Goal: Task Accomplishment & Management: Complete application form

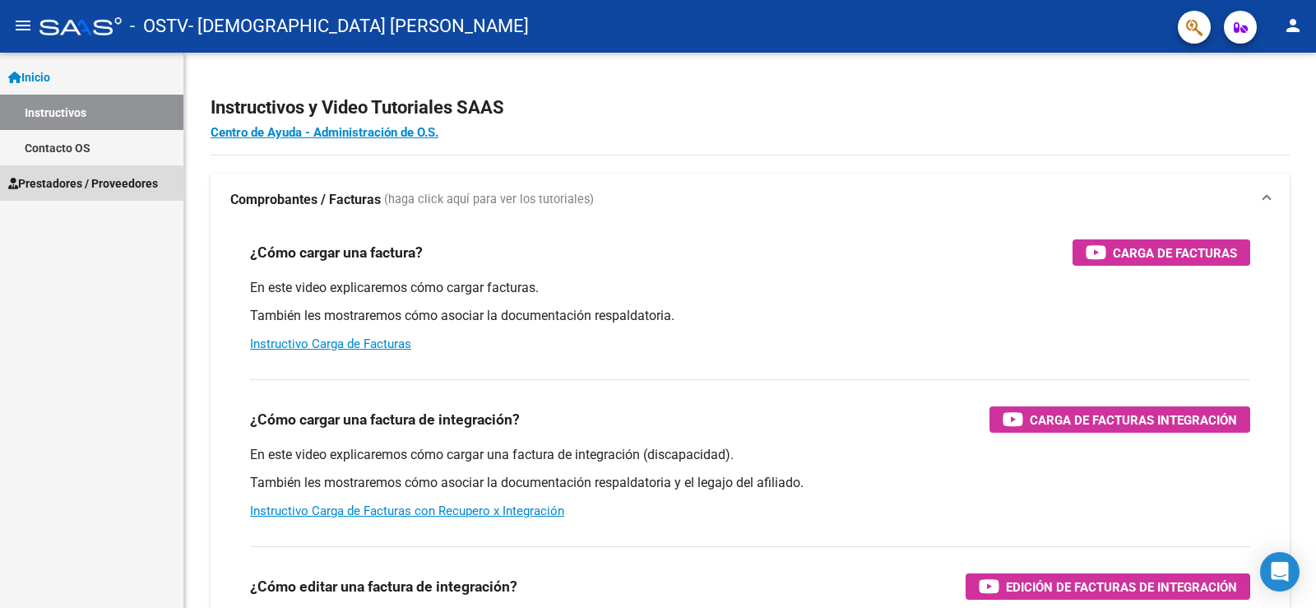
click at [50, 183] on span "Prestadores / Proveedores" at bounding box center [83, 183] width 150 height 18
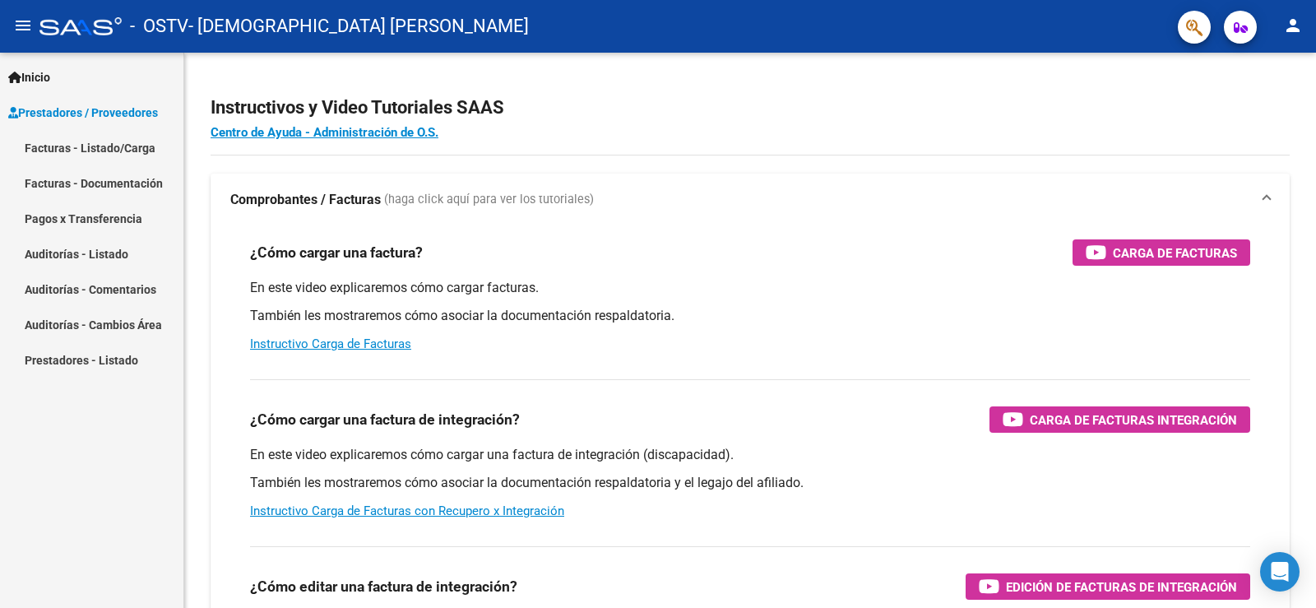
click at [123, 144] on link "Facturas - Listado/Carga" at bounding box center [91, 147] width 183 height 35
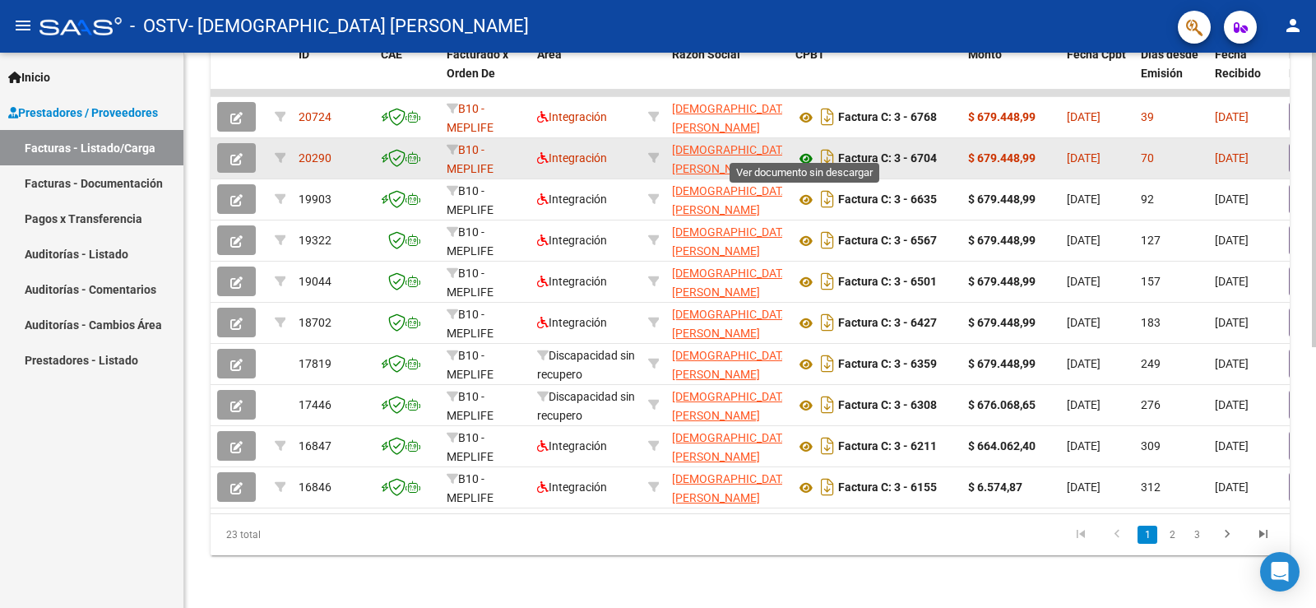
click at [805, 149] on icon at bounding box center [805, 159] width 21 height 20
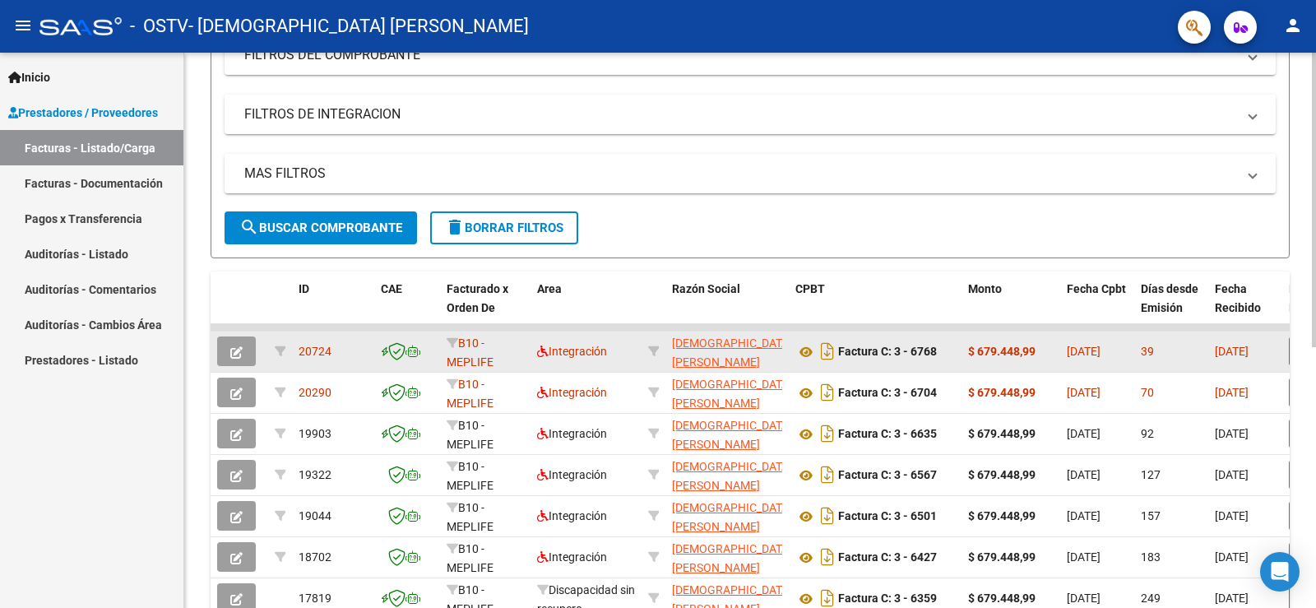
scroll to position [80, 0]
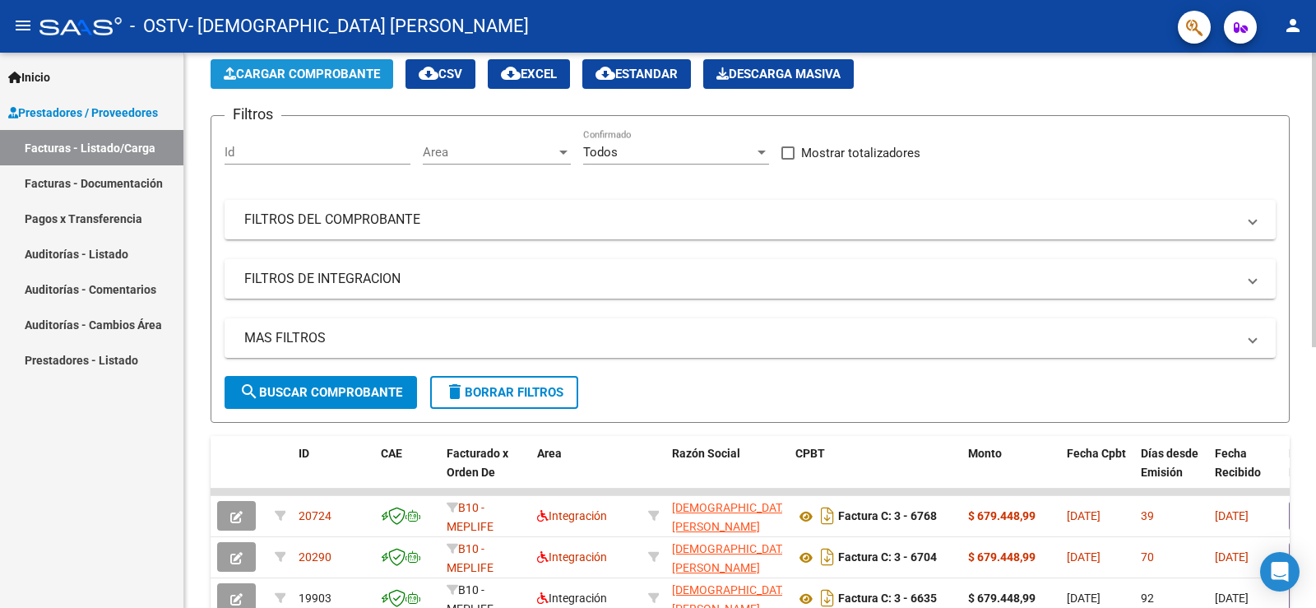
click at [361, 66] on button "Cargar Comprobante" at bounding box center [302, 74] width 183 height 30
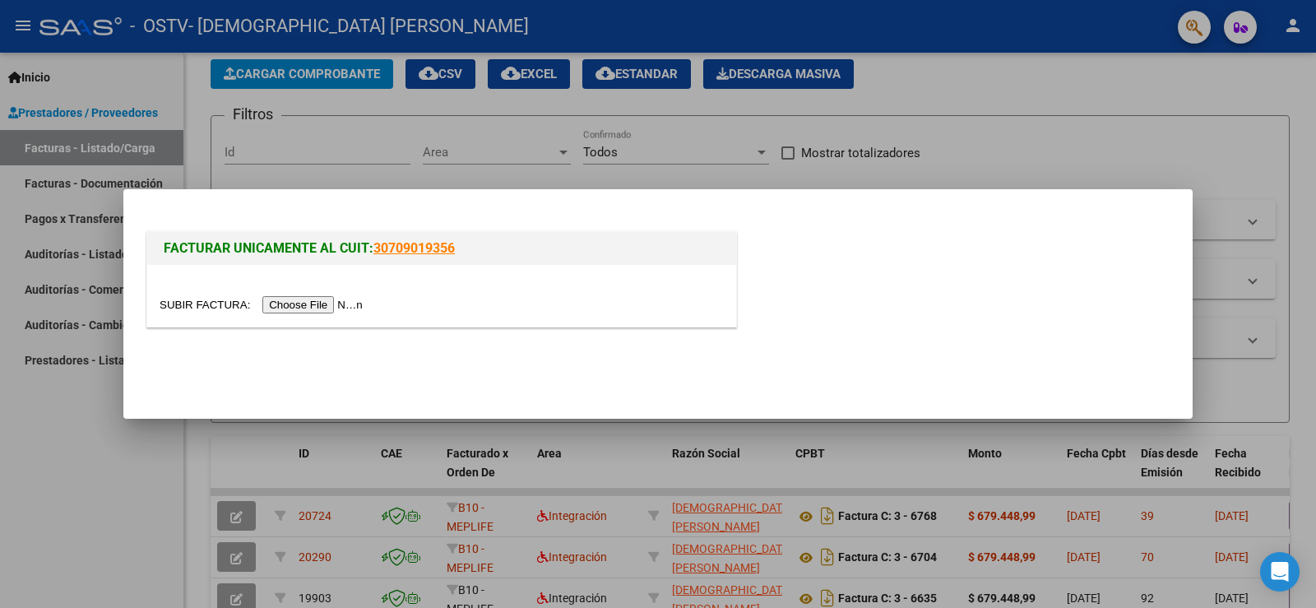
click at [325, 313] on input "file" at bounding box center [264, 304] width 208 height 17
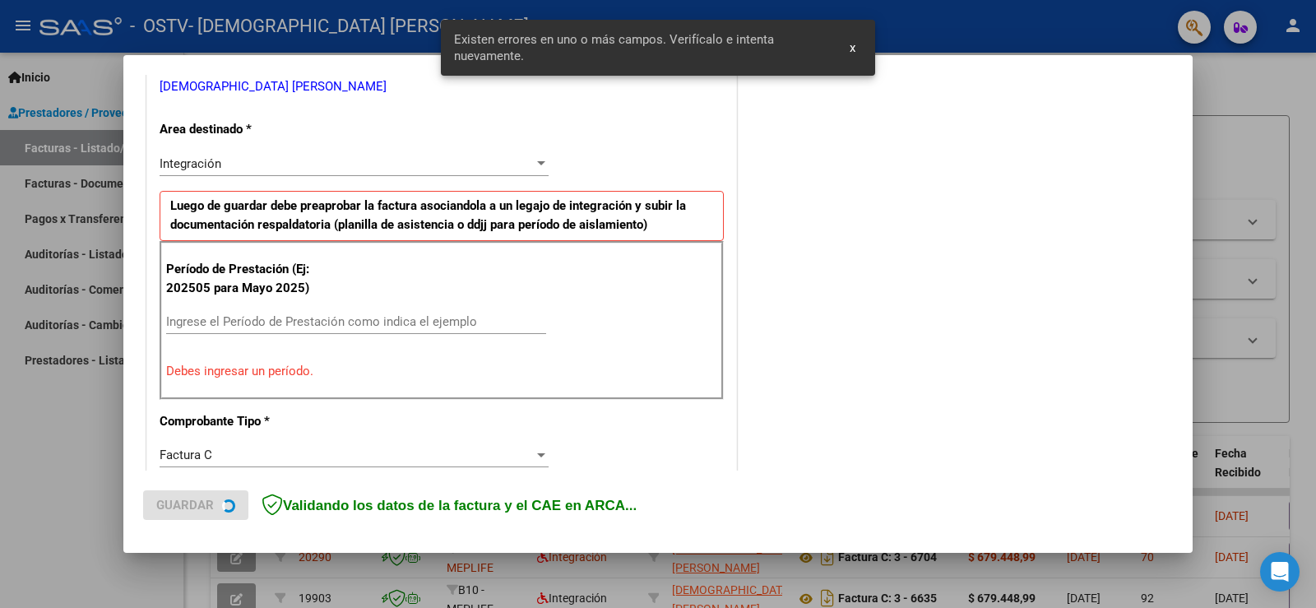
scroll to position [345, 0]
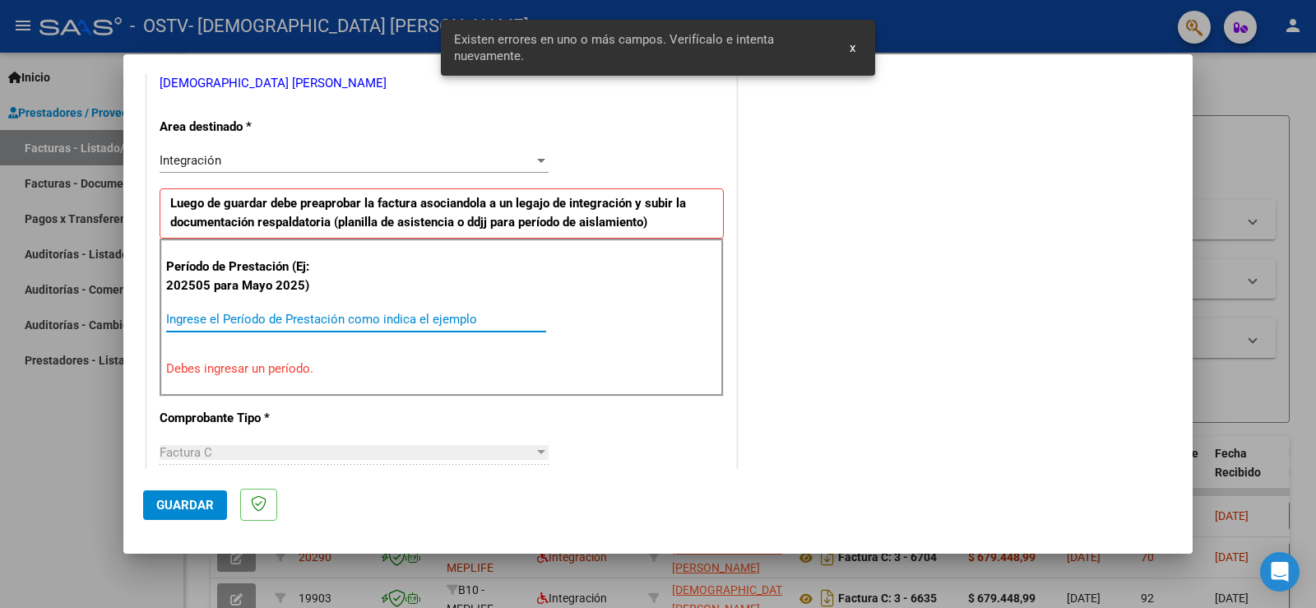
click at [218, 312] on input "Ingrese el Período de Prestación como indica el ejemplo" at bounding box center [356, 319] width 380 height 15
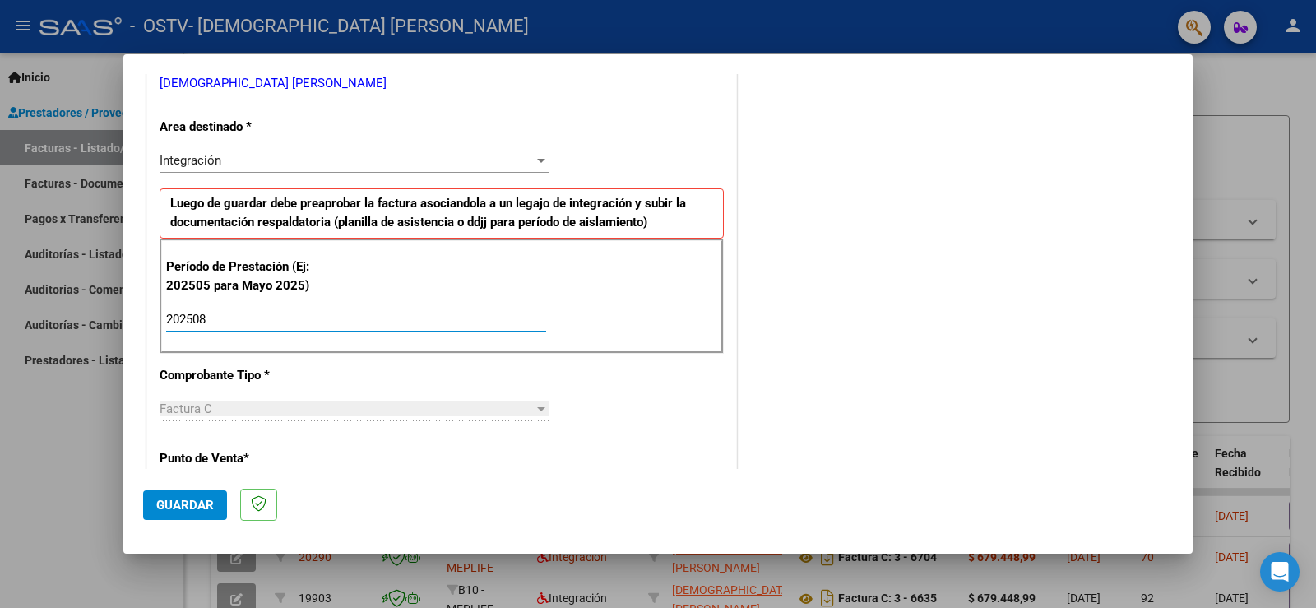
type input "202508"
click at [643, 375] on div "CUIT * 27-05949565-3 Ingresar CUIT ANALISIS PRESTADOR [DEMOGRAPHIC_DATA] [PERSO…" at bounding box center [441, 555] width 589 height 1238
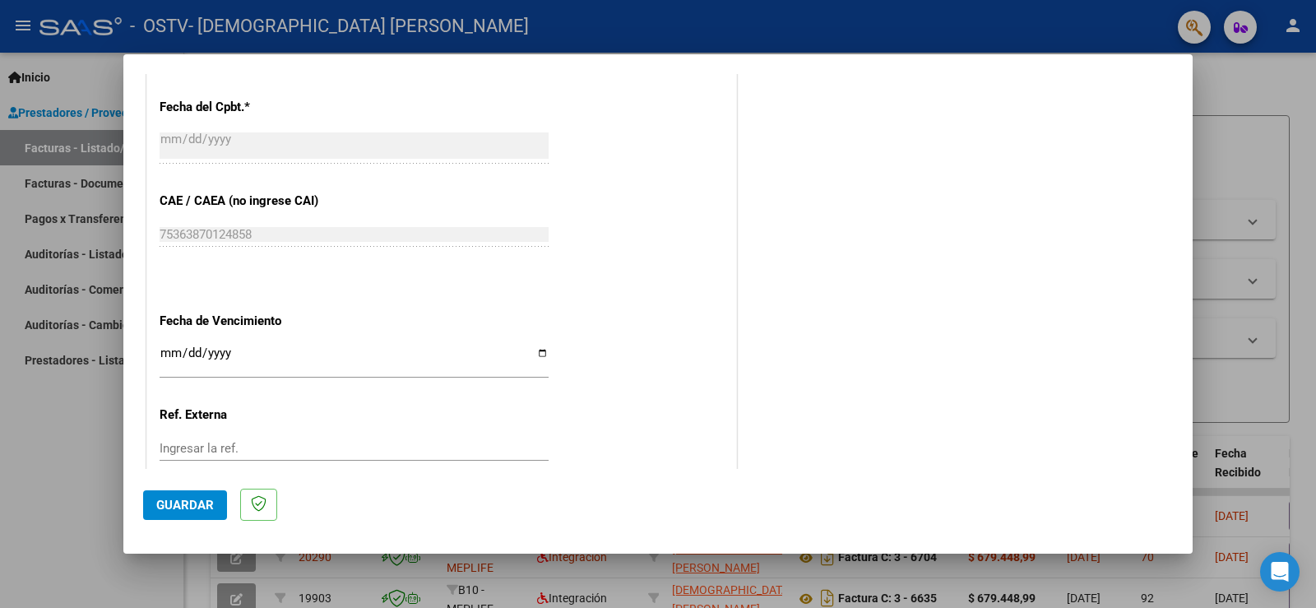
scroll to position [964, 0]
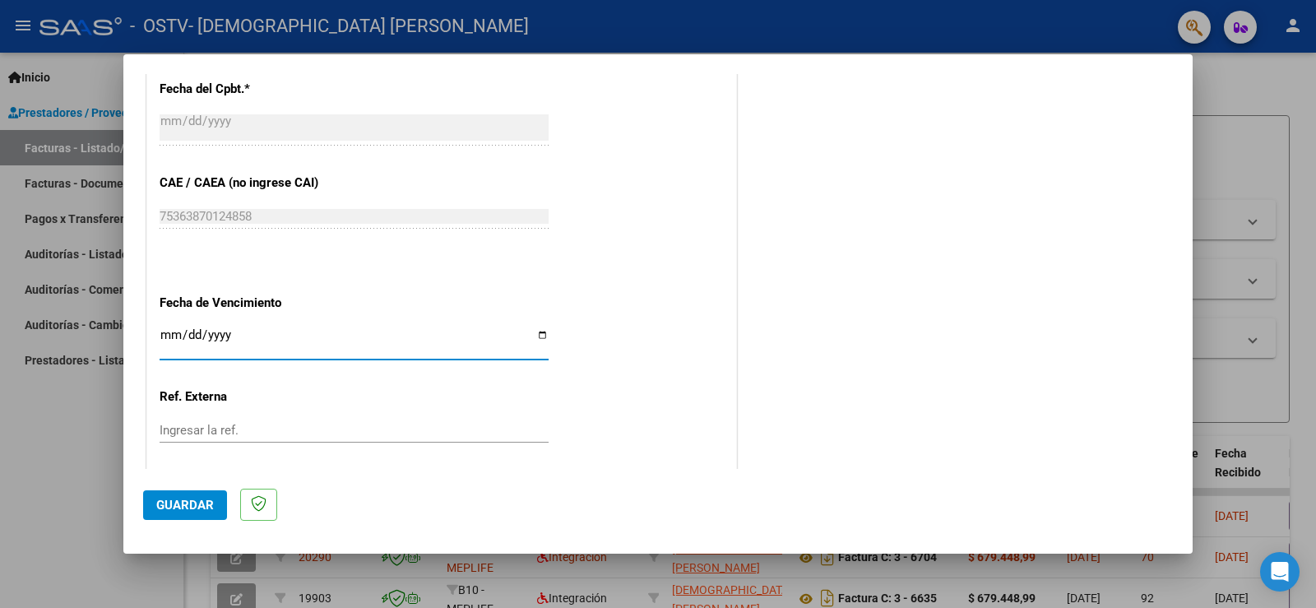
click at [535, 336] on input "Ingresar la fecha" at bounding box center [354, 341] width 389 height 26
type input "[DATE]"
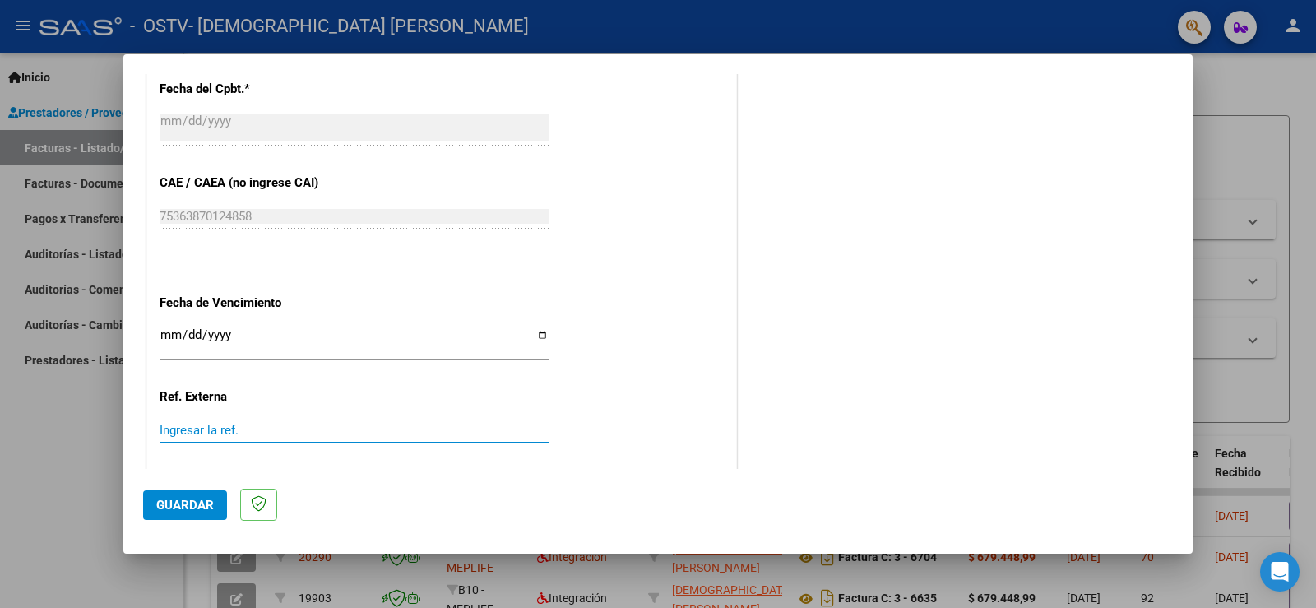
click at [442, 424] on input "Ingresar la ref." at bounding box center [354, 430] width 389 height 15
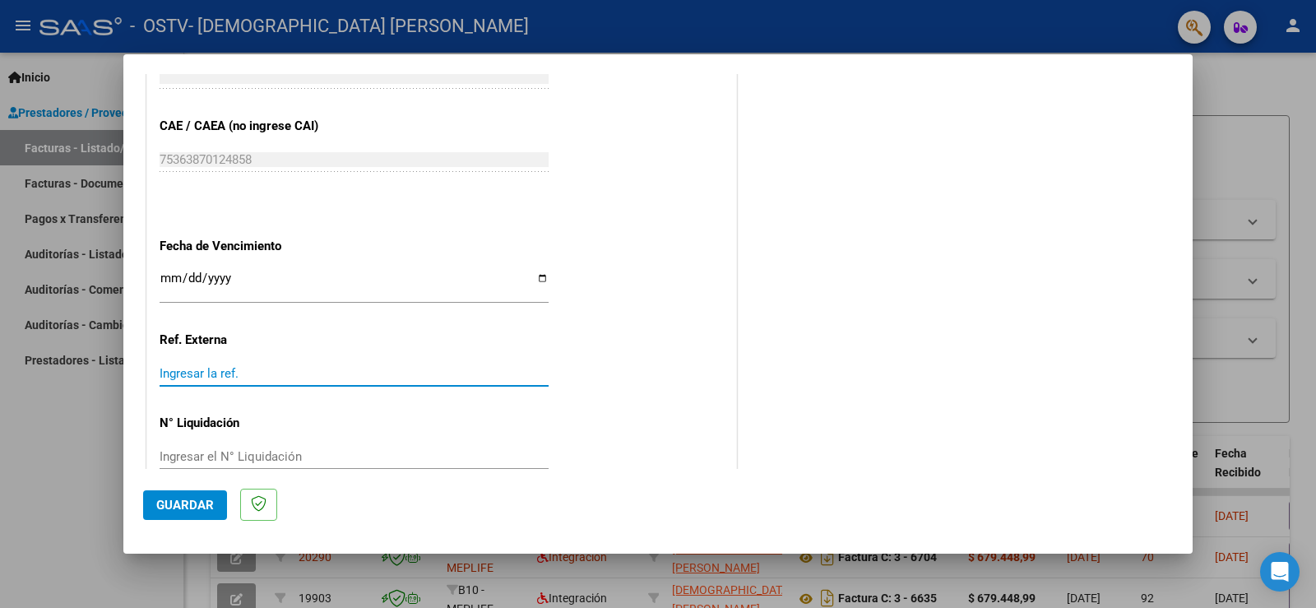
scroll to position [1053, 0]
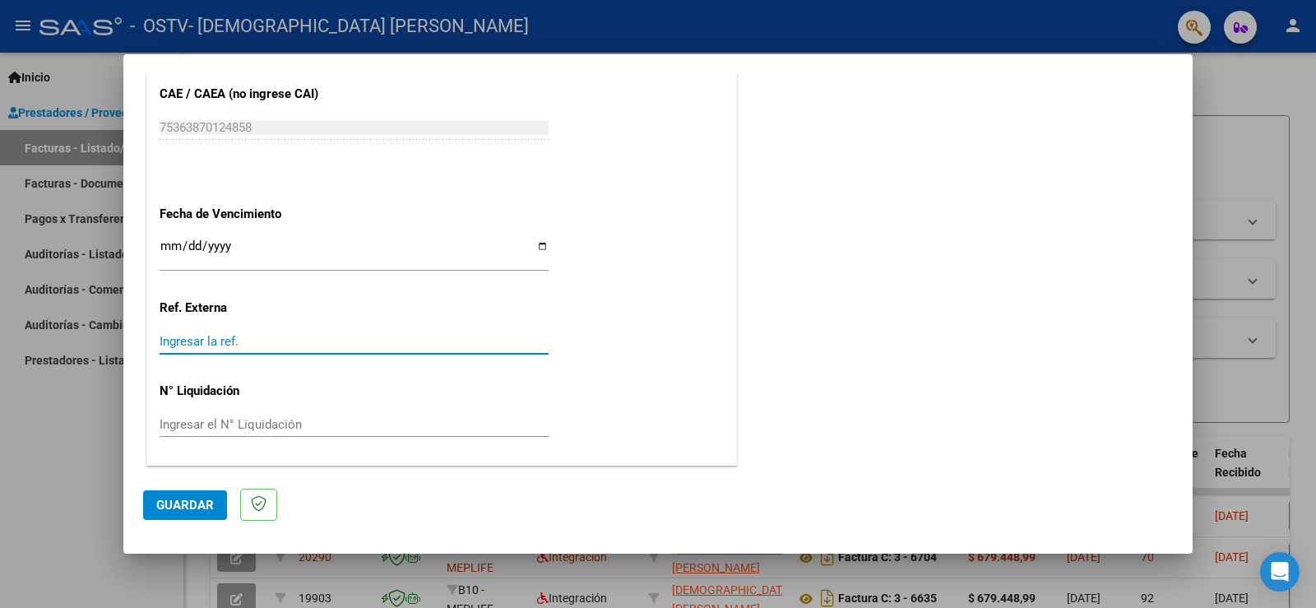
click at [177, 503] on span "Guardar" at bounding box center [185, 505] width 58 height 15
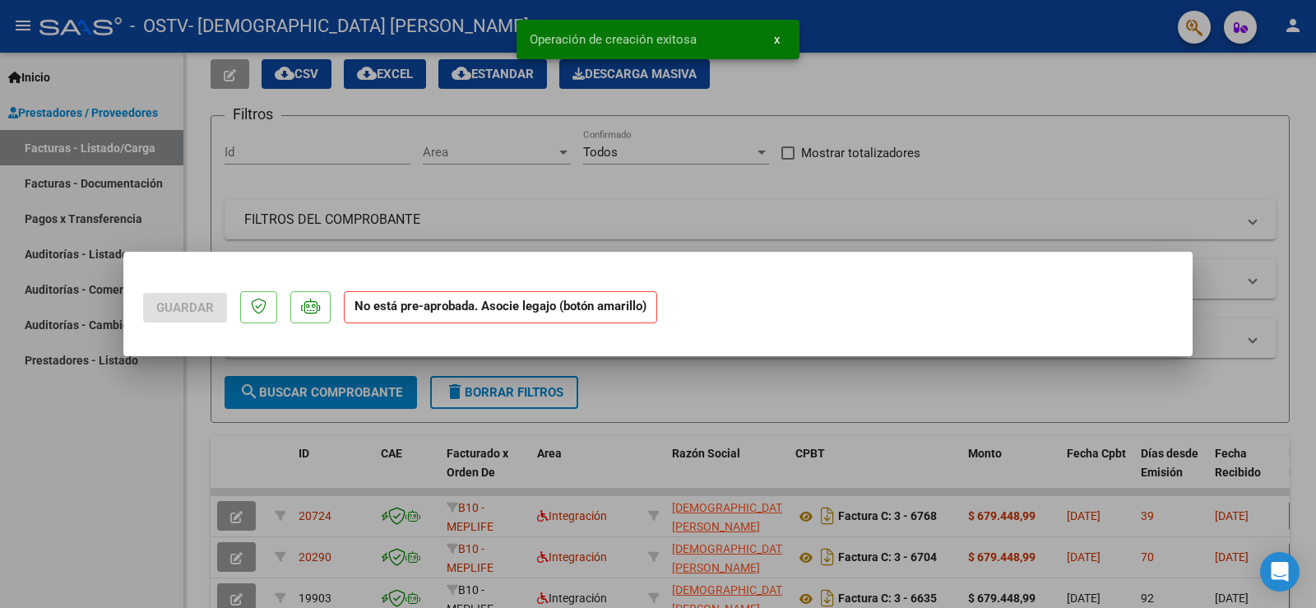
scroll to position [0, 0]
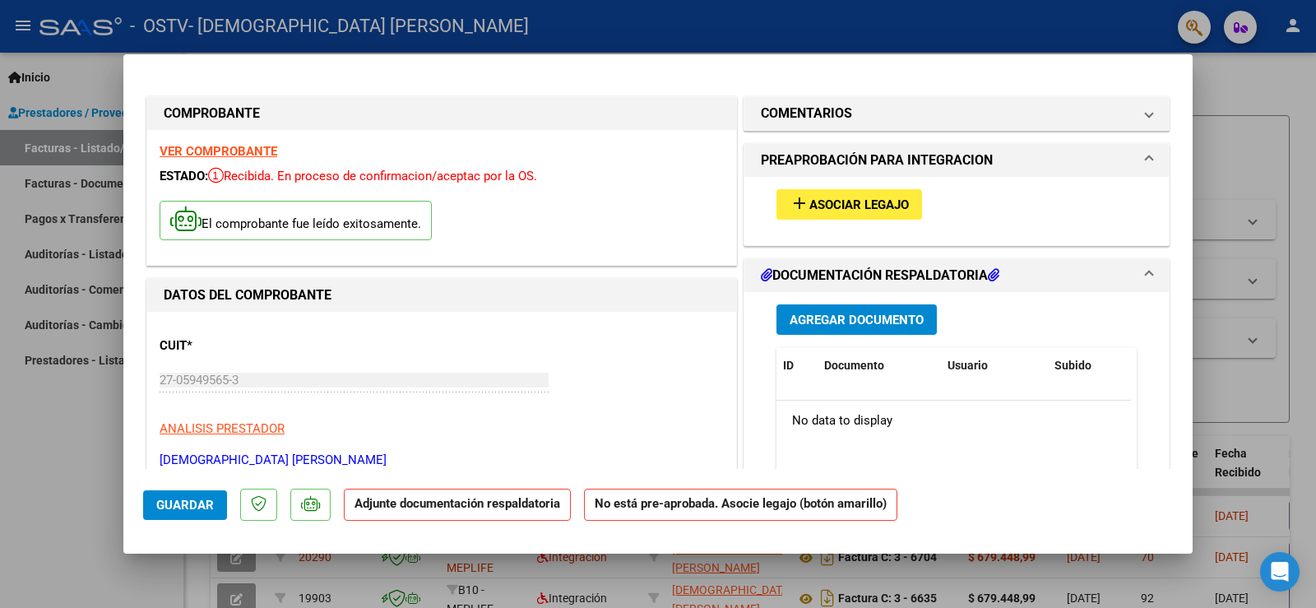
click at [880, 324] on span "Agregar Documento" at bounding box center [857, 320] width 134 height 15
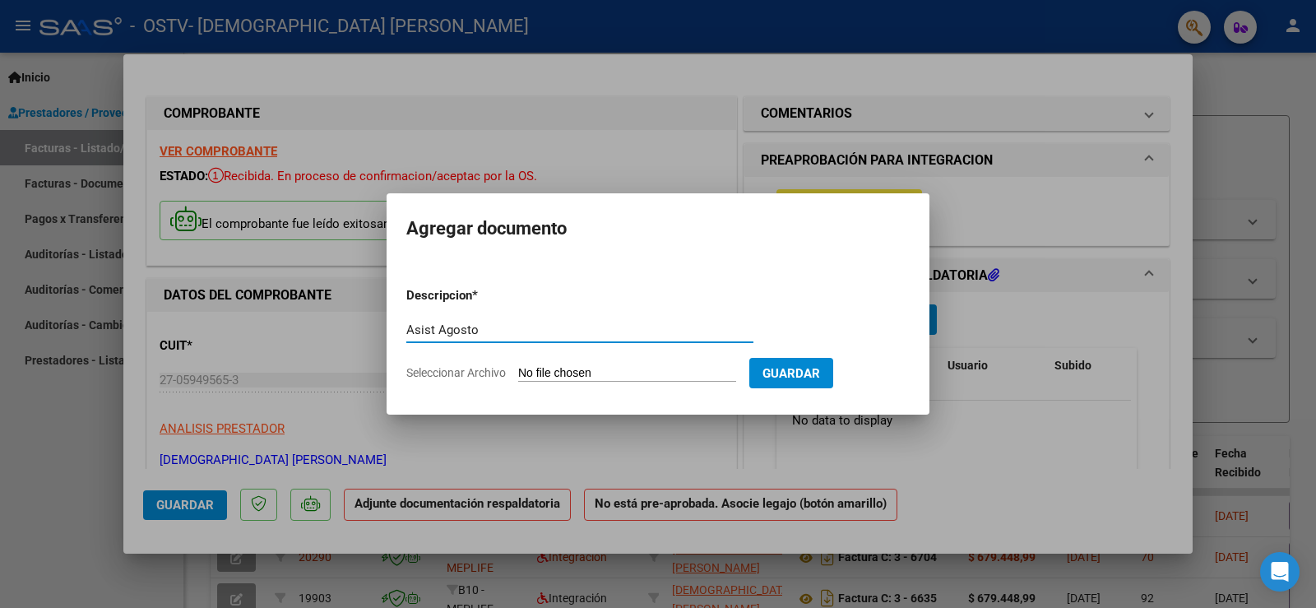
type input "Asist Agosto"
click at [642, 373] on input "Seleccionar Archivo" at bounding box center [627, 374] width 218 height 16
type input "C:\fakepath\[PERSON_NAME] SOFIA 8.pdf"
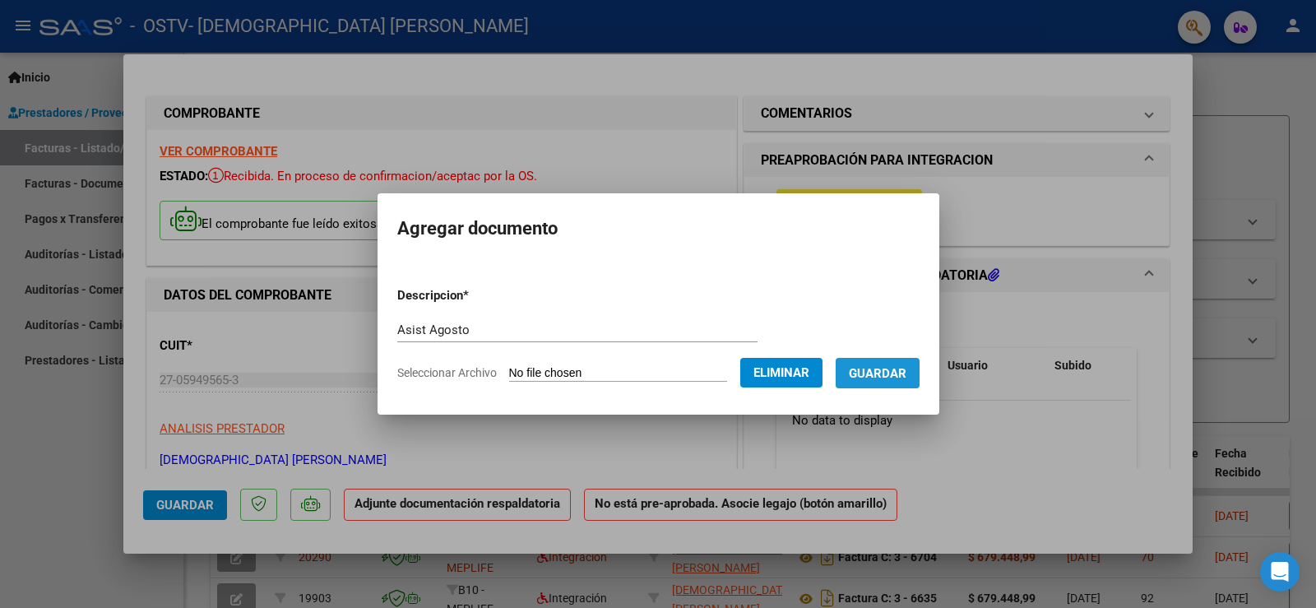
click at [906, 374] on span "Guardar" at bounding box center [878, 373] width 58 height 15
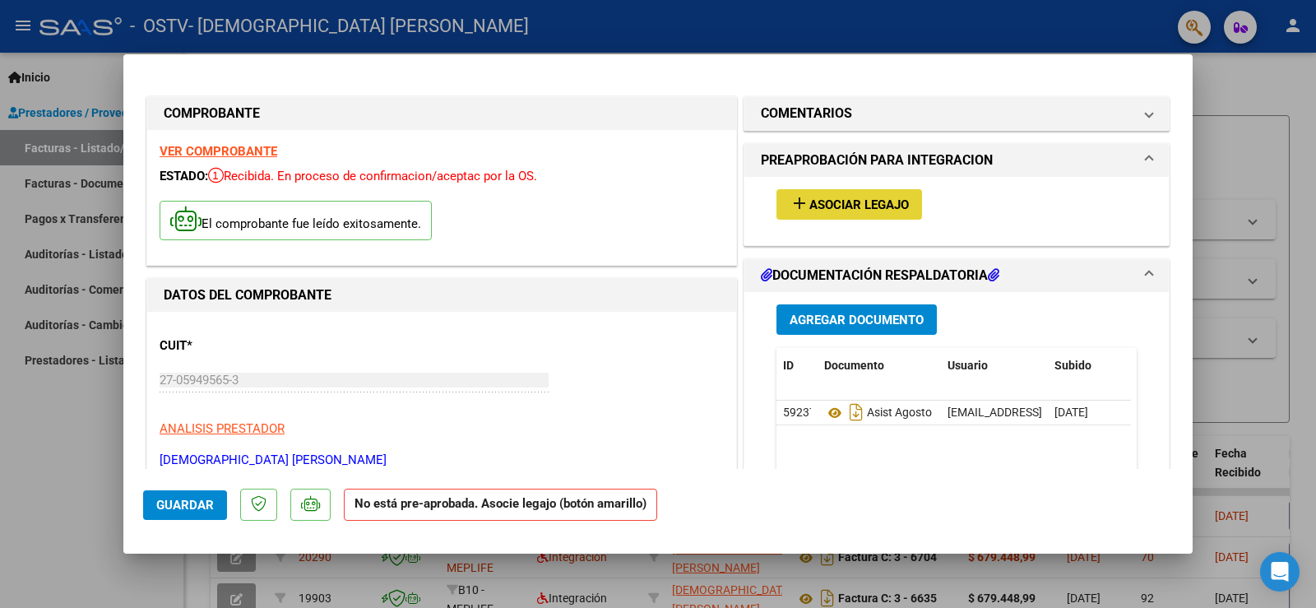
click at [877, 207] on span "Asociar Legajo" at bounding box center [859, 204] width 100 height 15
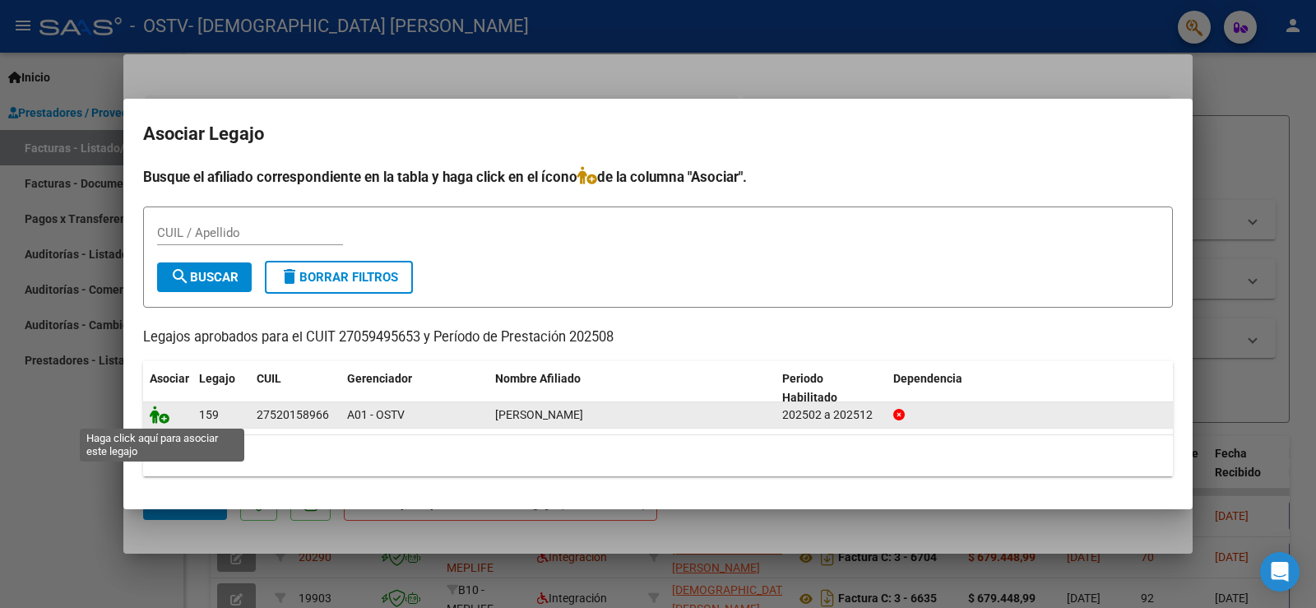
click at [156, 410] on icon at bounding box center [160, 414] width 20 height 18
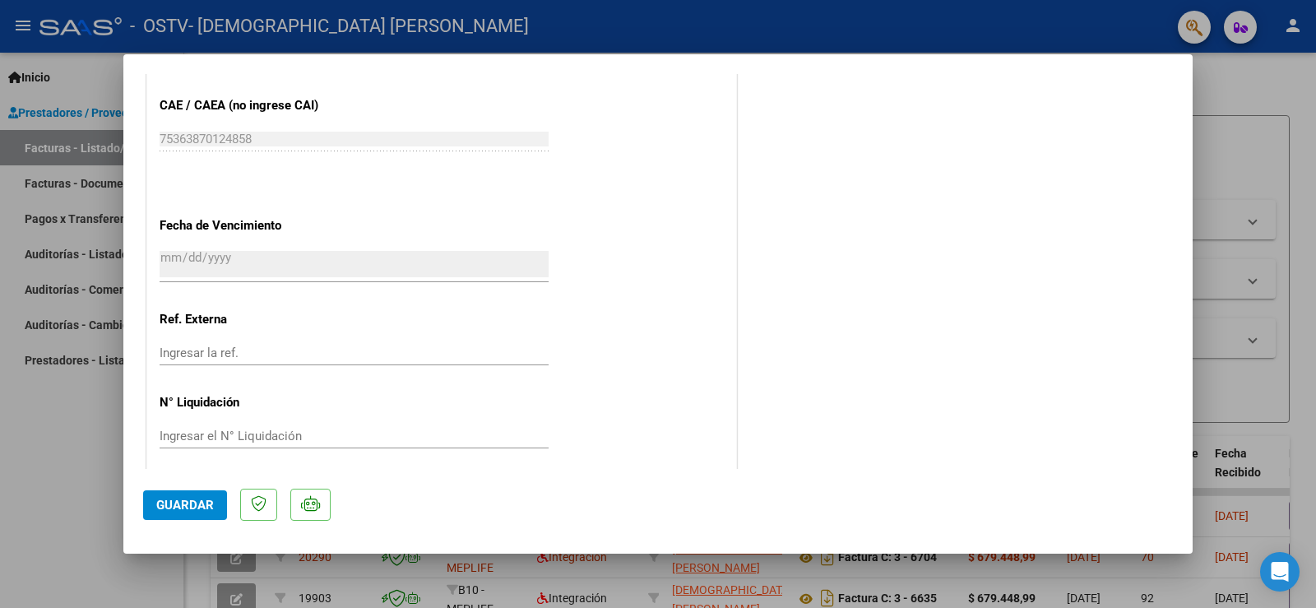
scroll to position [1077, 0]
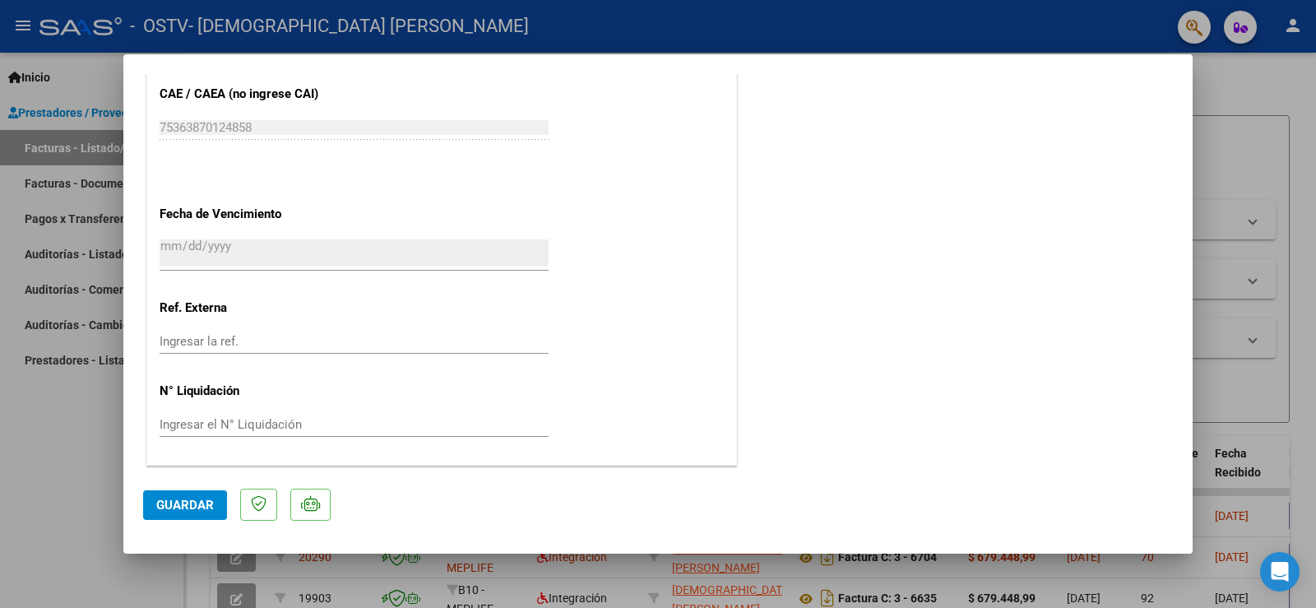
click at [155, 510] on button "Guardar" at bounding box center [185, 505] width 84 height 30
click at [70, 505] on div at bounding box center [658, 304] width 1316 height 608
type input "$ 0,00"
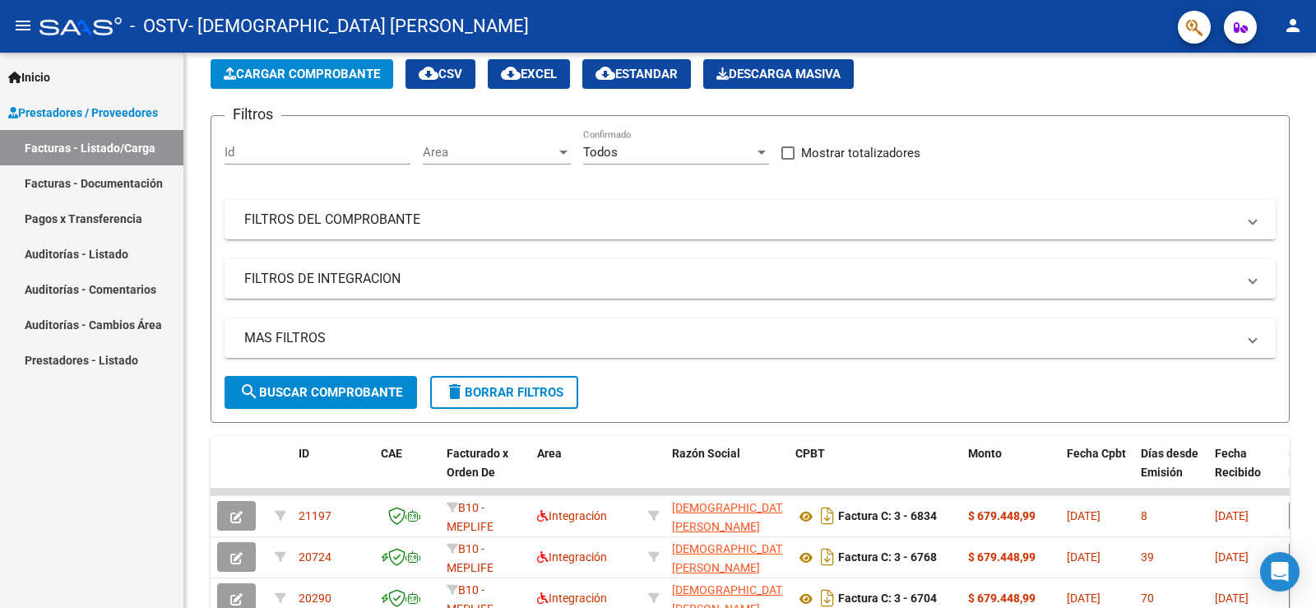
click at [1297, 27] on mat-icon "person" at bounding box center [1293, 26] width 20 height 20
click at [1252, 104] on button "exit_to_app Salir" at bounding box center [1259, 108] width 100 height 39
